Goal: Check status: Check status

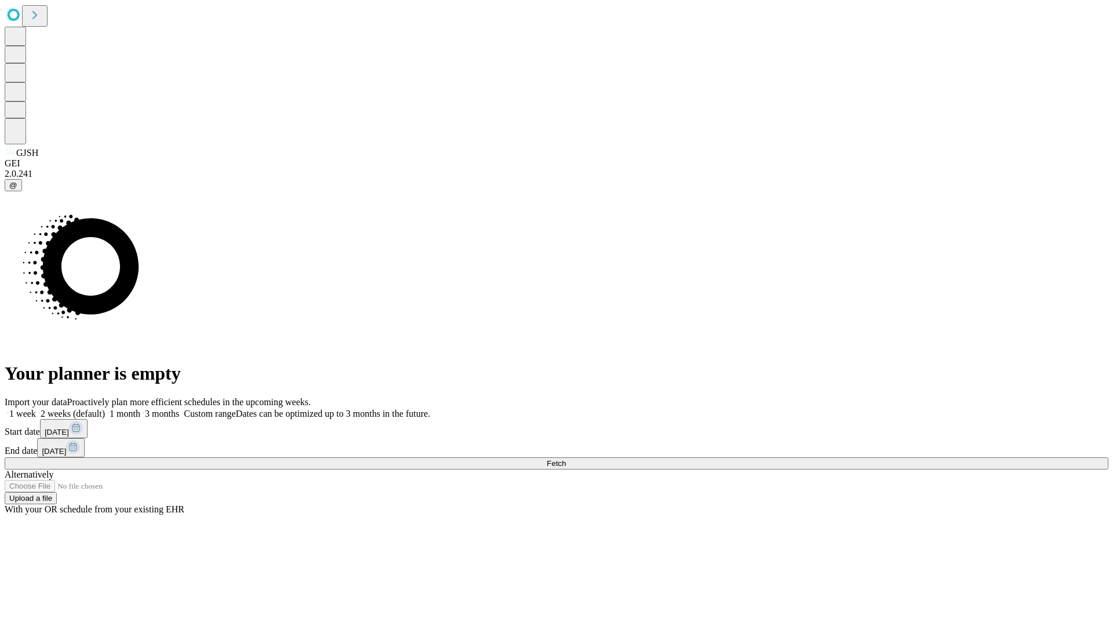
click at [566, 459] on span "Fetch" at bounding box center [556, 463] width 19 height 9
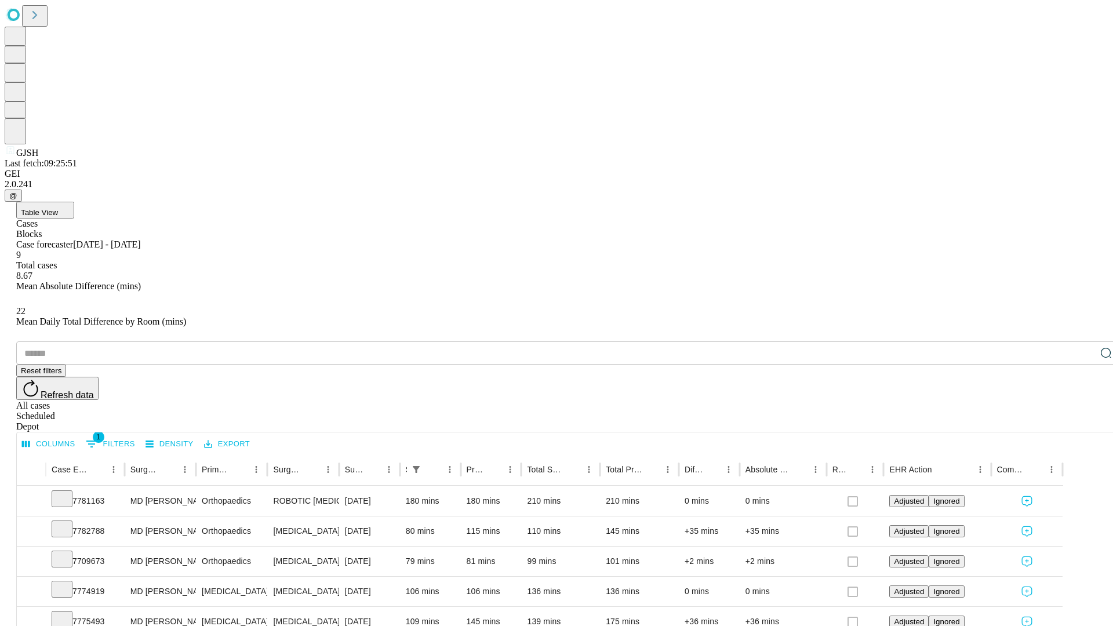
click at [1038, 411] on div "Scheduled" at bounding box center [568, 416] width 1104 height 10
